Goal: Transaction & Acquisition: Subscribe to service/newsletter

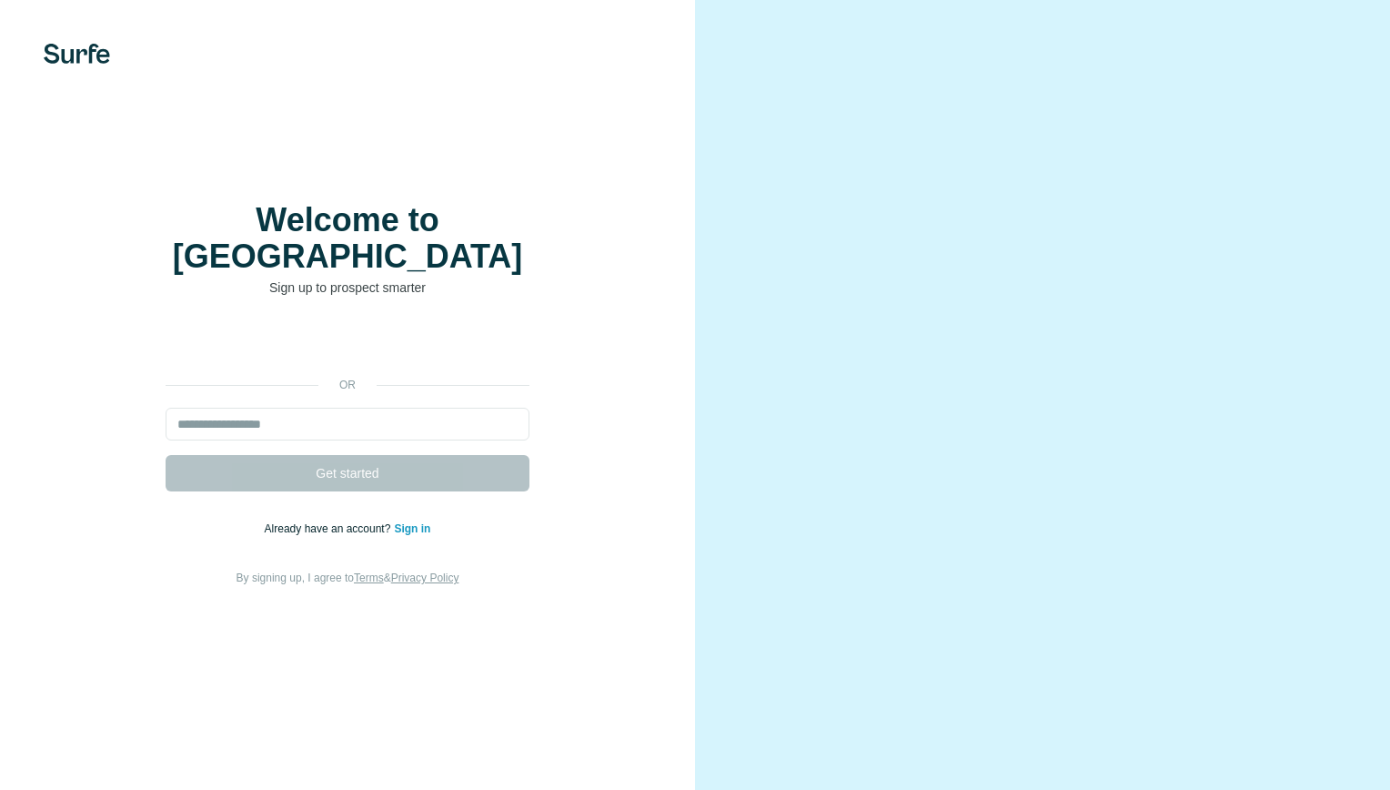
type input "**********"
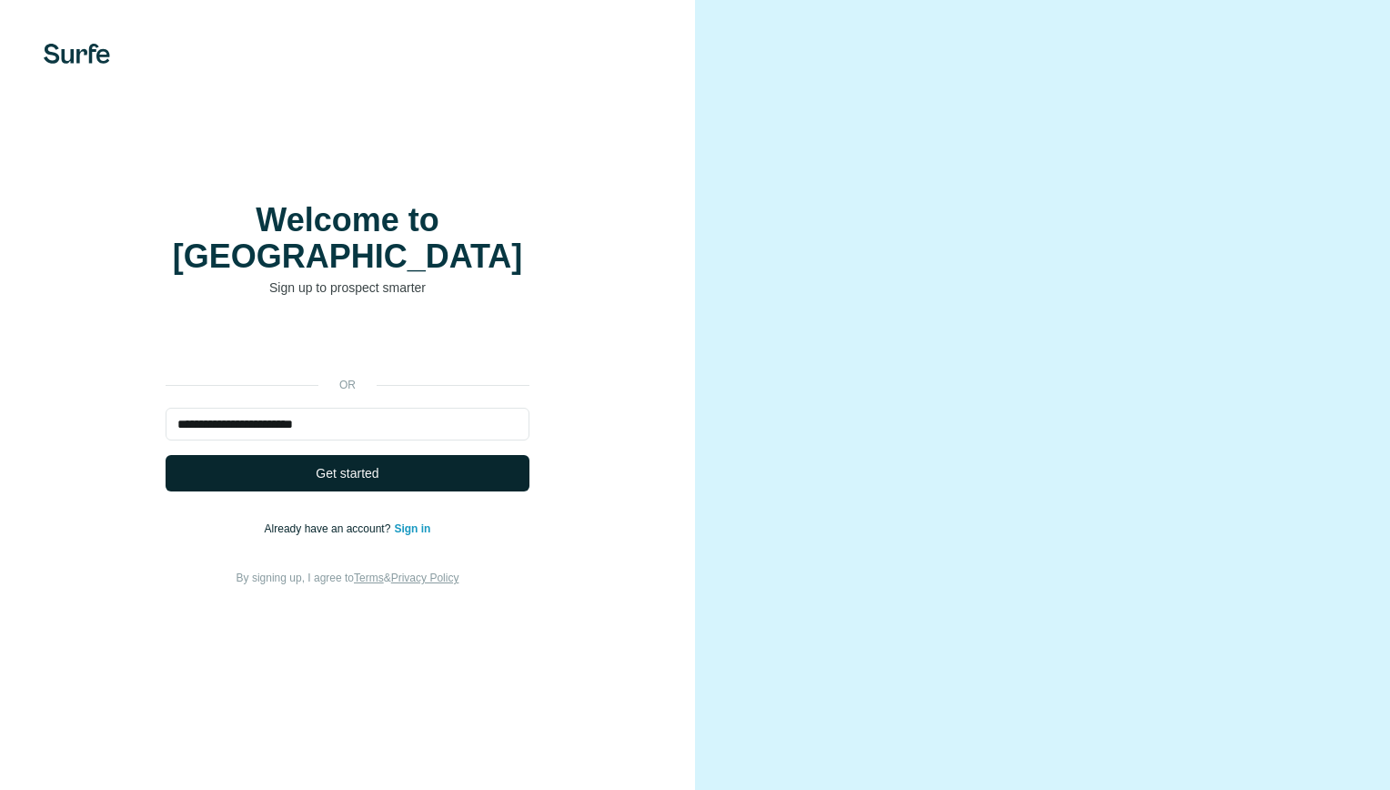
click at [311, 459] on button "Get started" at bounding box center [348, 473] width 364 height 36
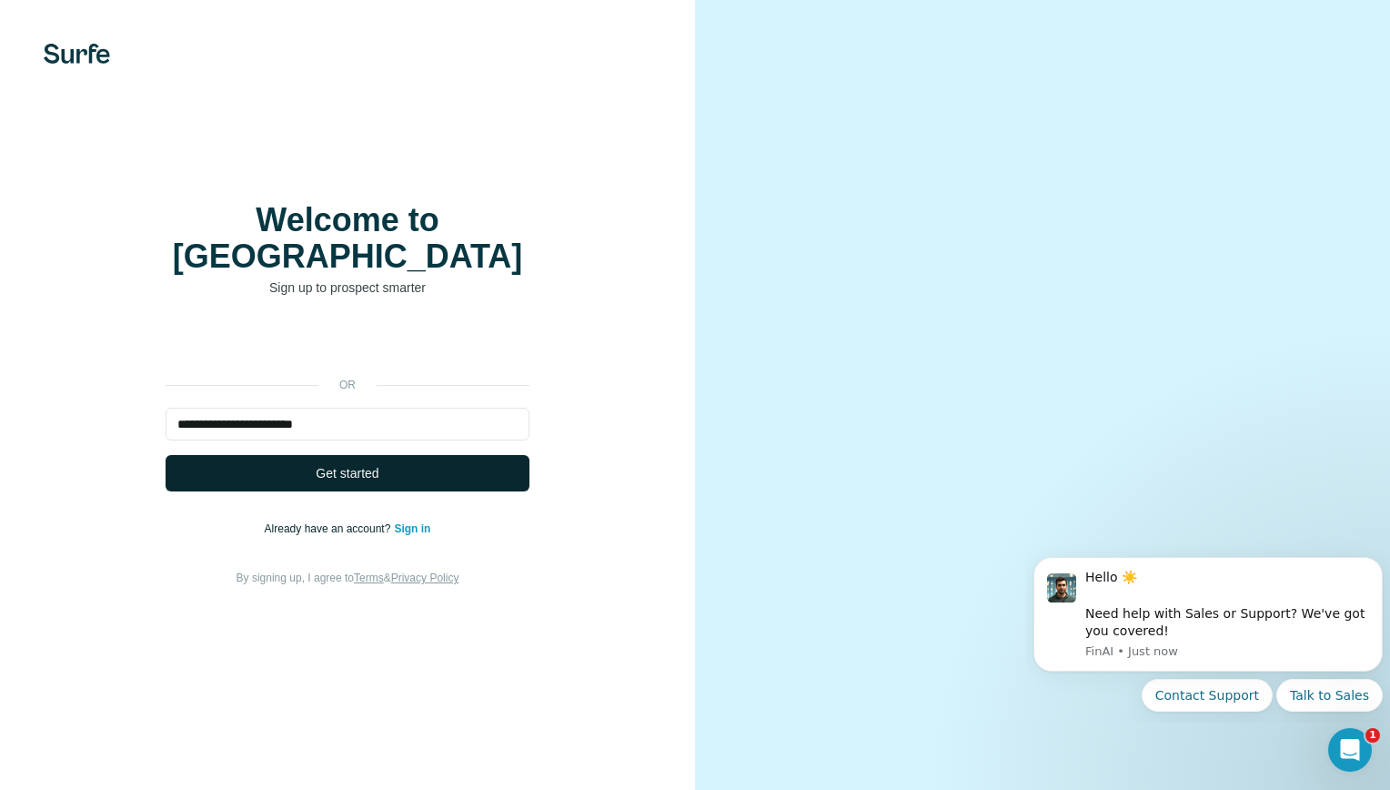
click at [411, 456] on button "Get started" at bounding box center [348, 473] width 364 height 36
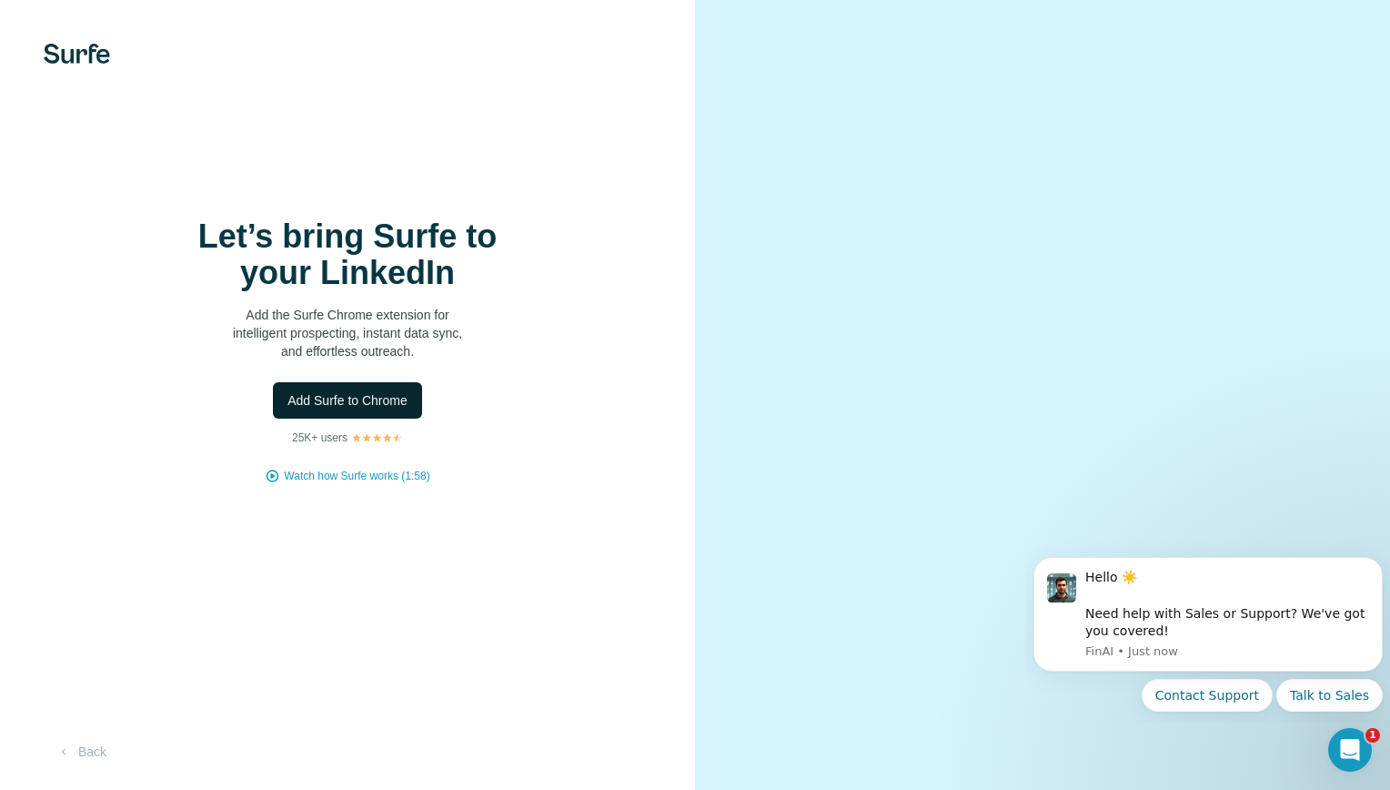
click at [358, 402] on span "Add Surfe to Chrome" at bounding box center [347, 400] width 120 height 18
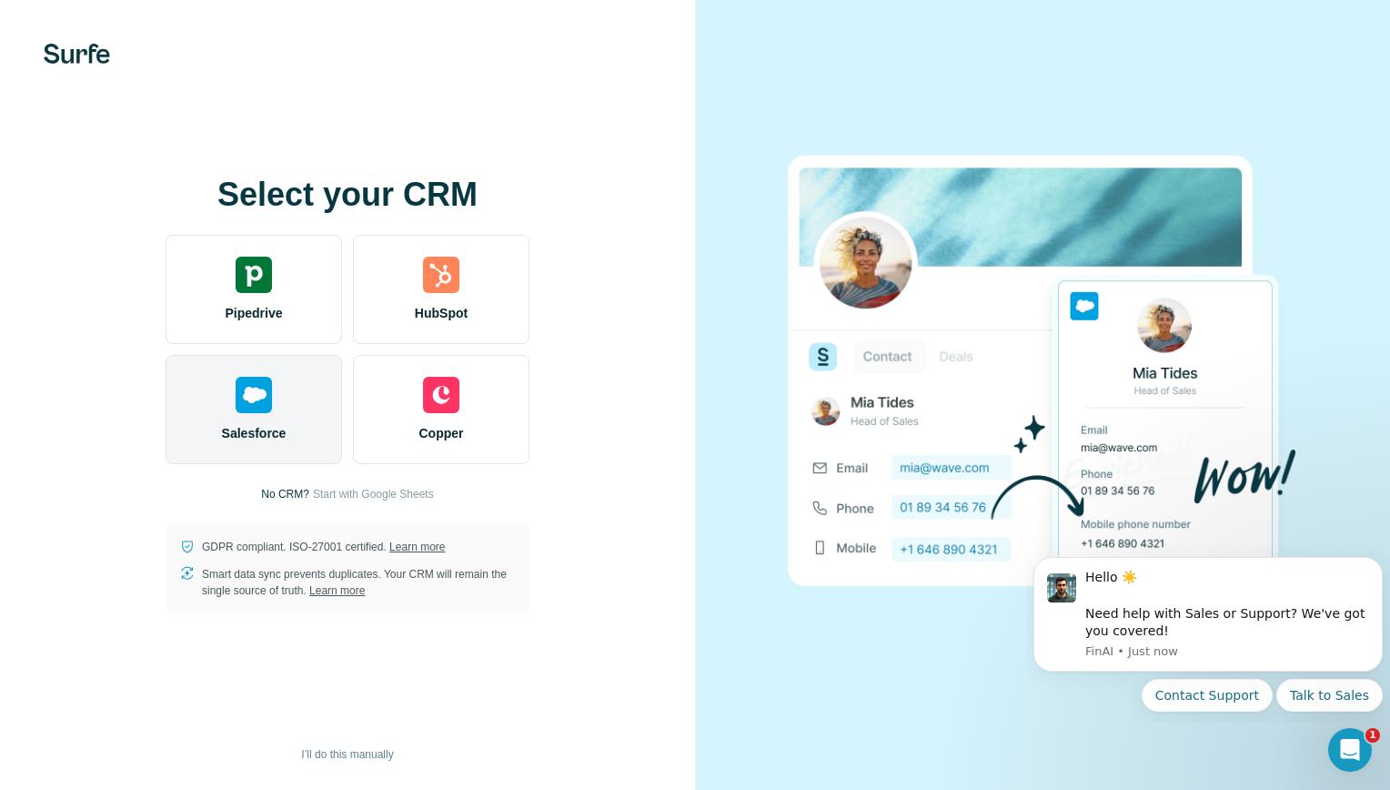
click at [301, 411] on div "Salesforce" at bounding box center [254, 409] width 176 height 109
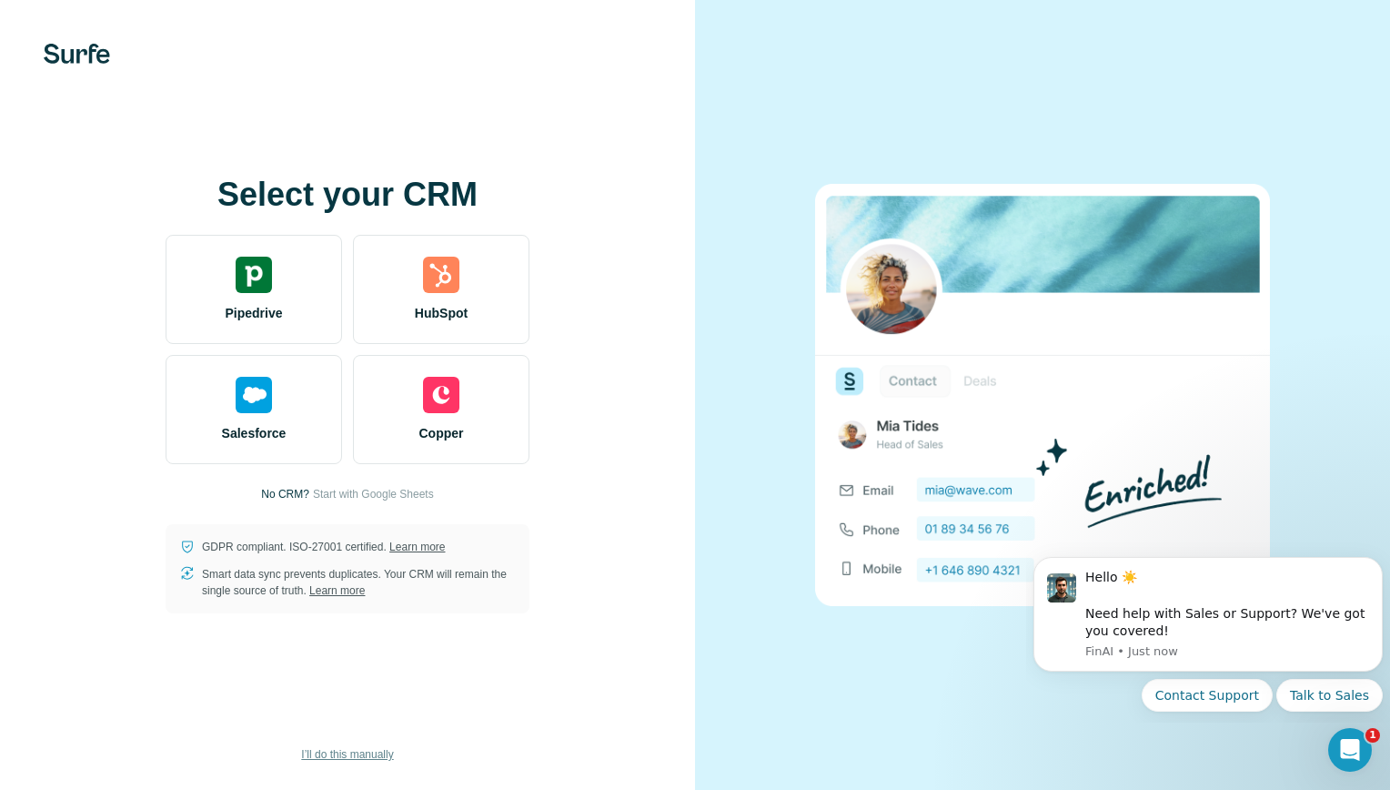
click at [346, 753] on span "I’ll do this manually" at bounding box center [347, 754] width 92 height 16
click at [368, 494] on span "Start with Google Sheets" at bounding box center [373, 494] width 121 height 16
click at [336, 751] on span "I’ll do this manually" at bounding box center [347, 754] width 92 height 16
click at [324, 750] on span "I’ll do this manually" at bounding box center [347, 754] width 92 height 16
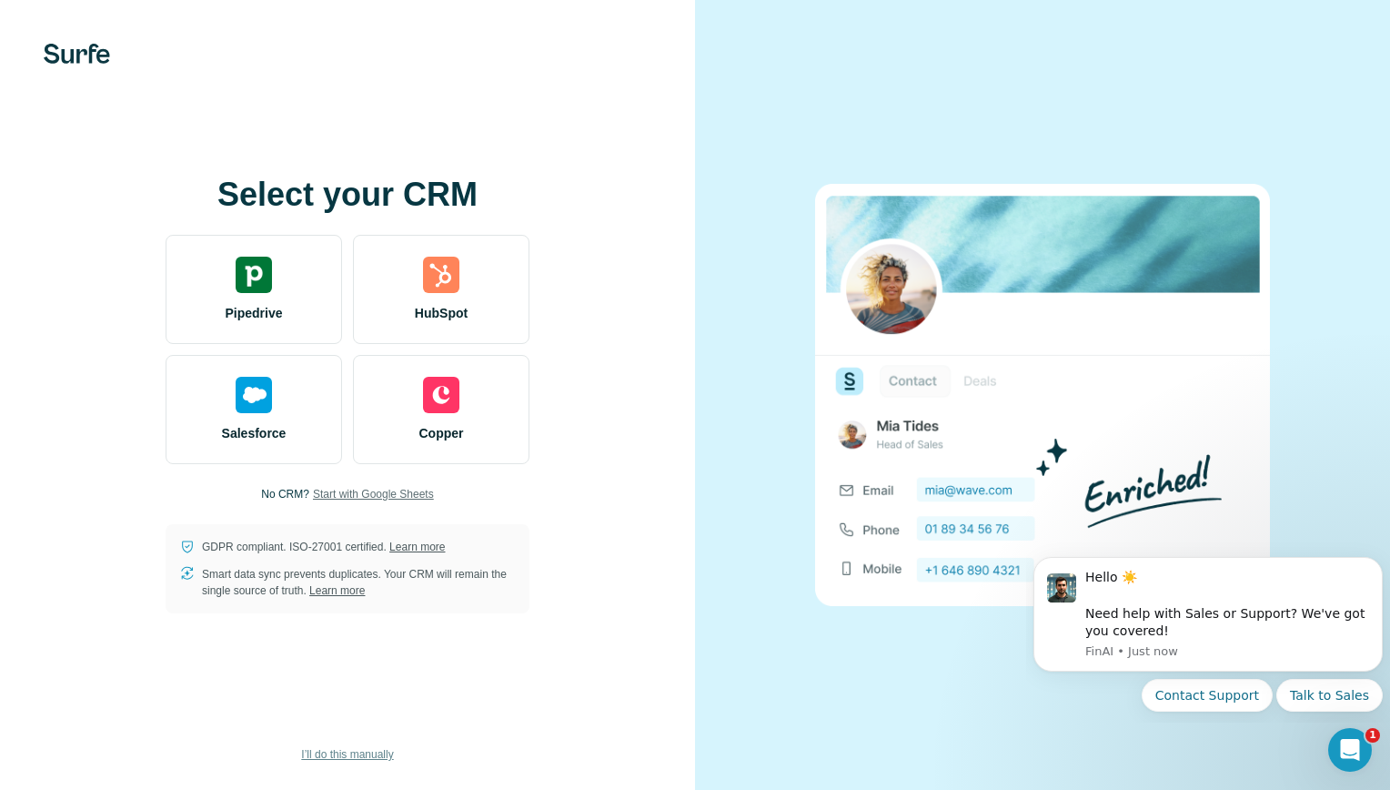
click at [324, 750] on span "I’ll do this manually" at bounding box center [347, 754] width 92 height 16
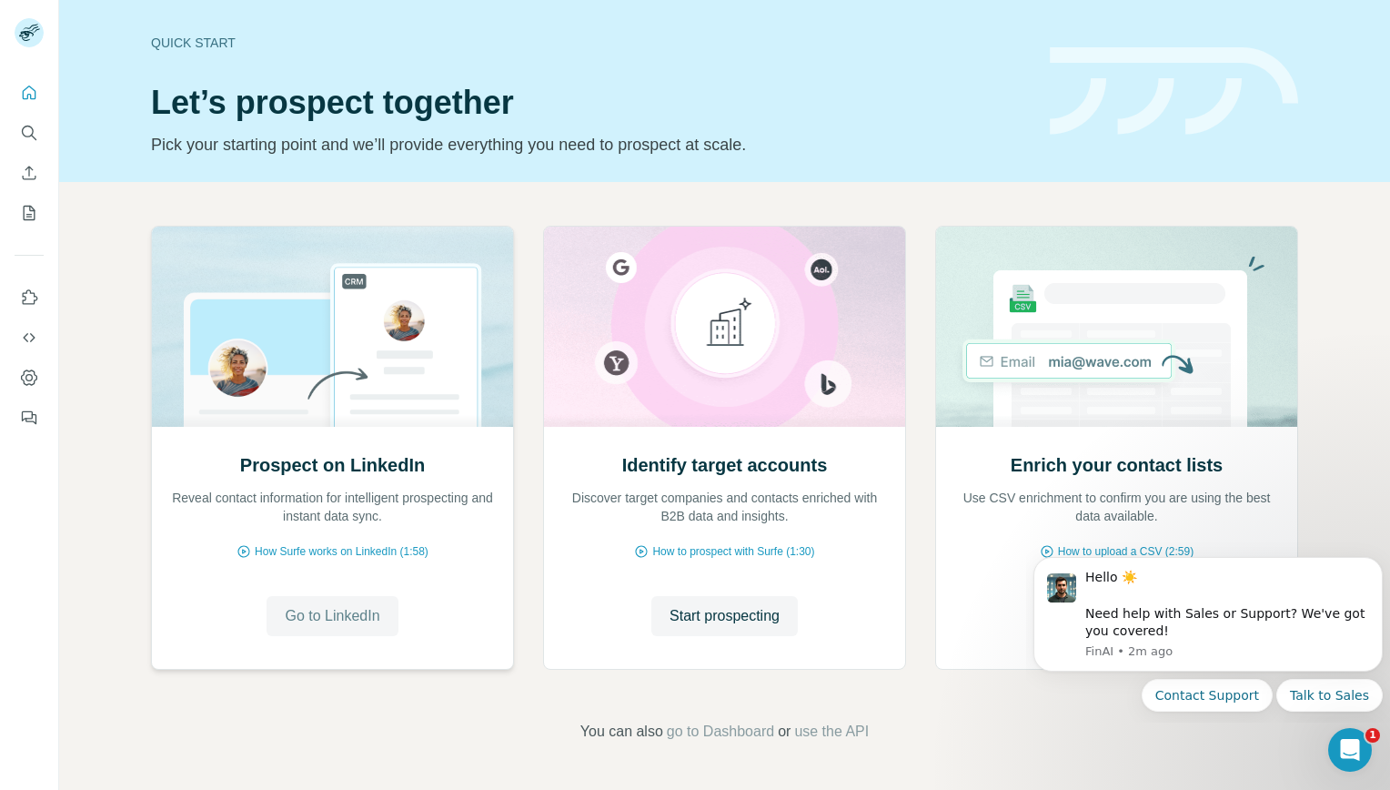
click at [330, 611] on span "Go to LinkedIn" at bounding box center [332, 616] width 95 height 22
